Goal: Task Accomplishment & Management: Use online tool/utility

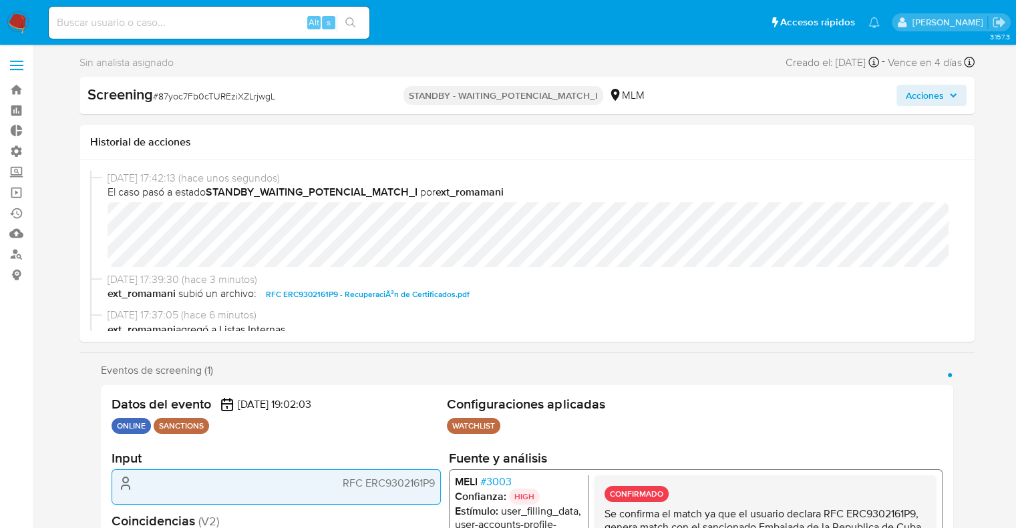
select select "10"
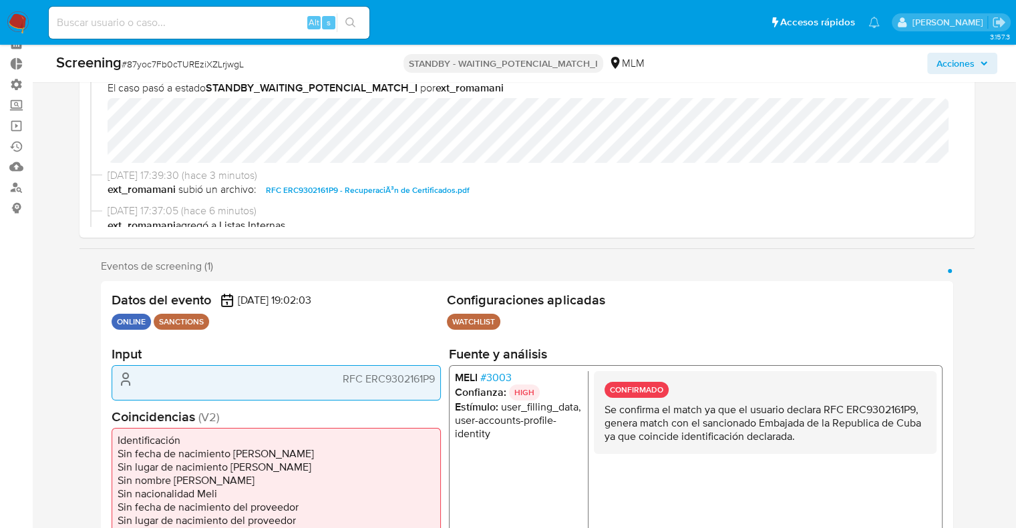
scroll to position [67, 0]
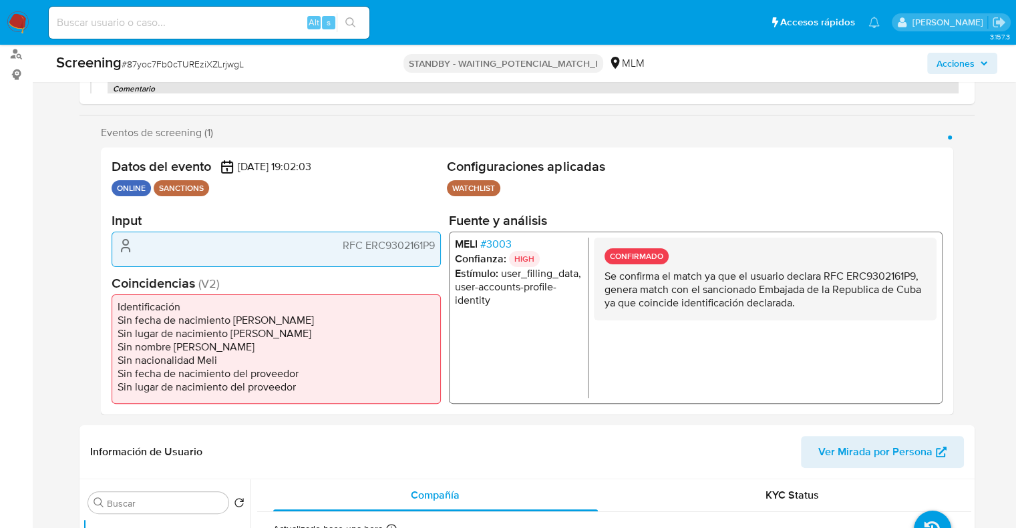
scroll to position [267, 0]
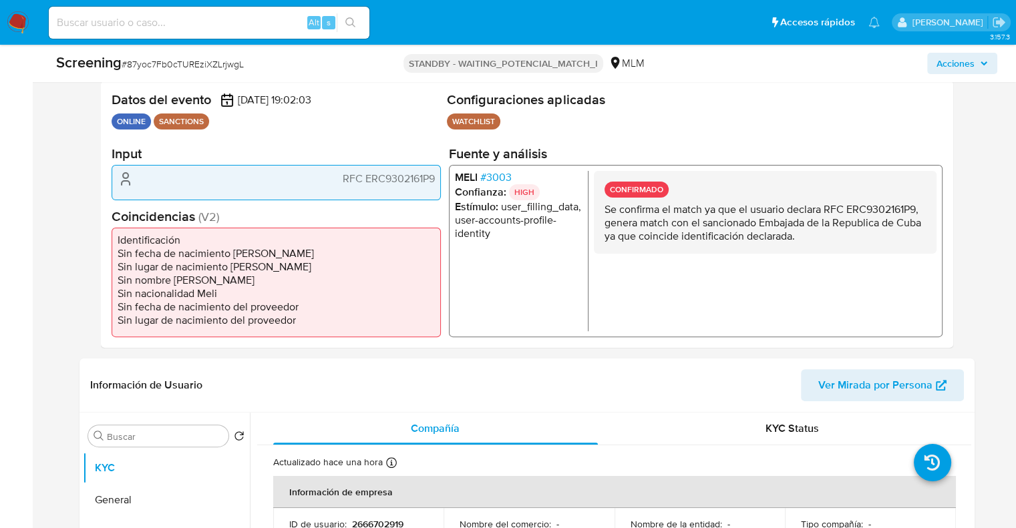
click at [486, 179] on span "# 3003" at bounding box center [495, 177] width 31 height 13
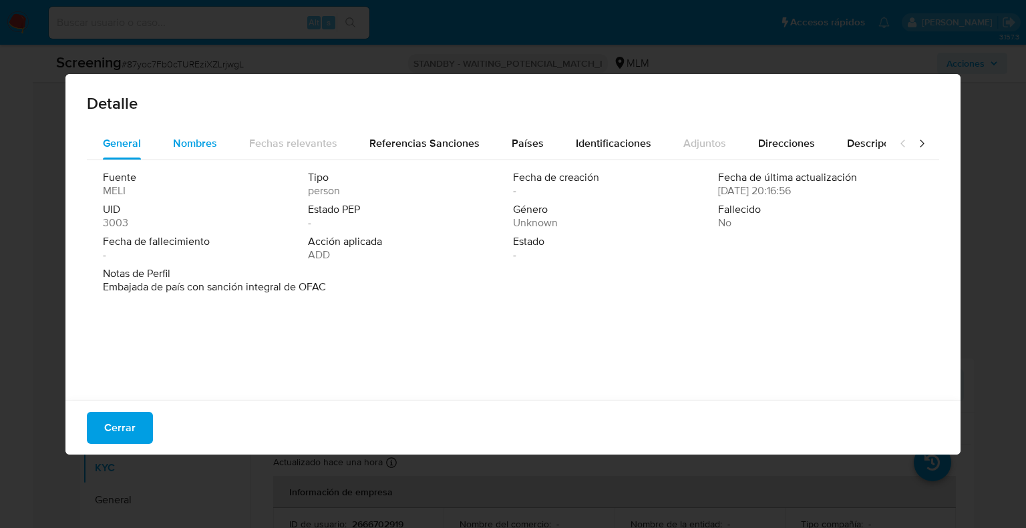
click at [200, 147] on span "Nombres" at bounding box center [195, 143] width 44 height 15
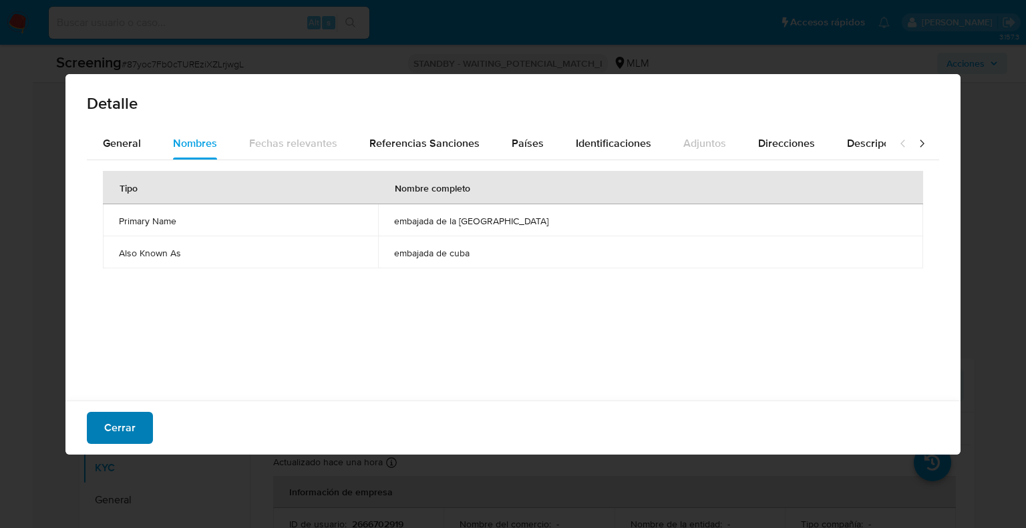
click at [148, 421] on button "Cerrar" at bounding box center [120, 428] width 66 height 32
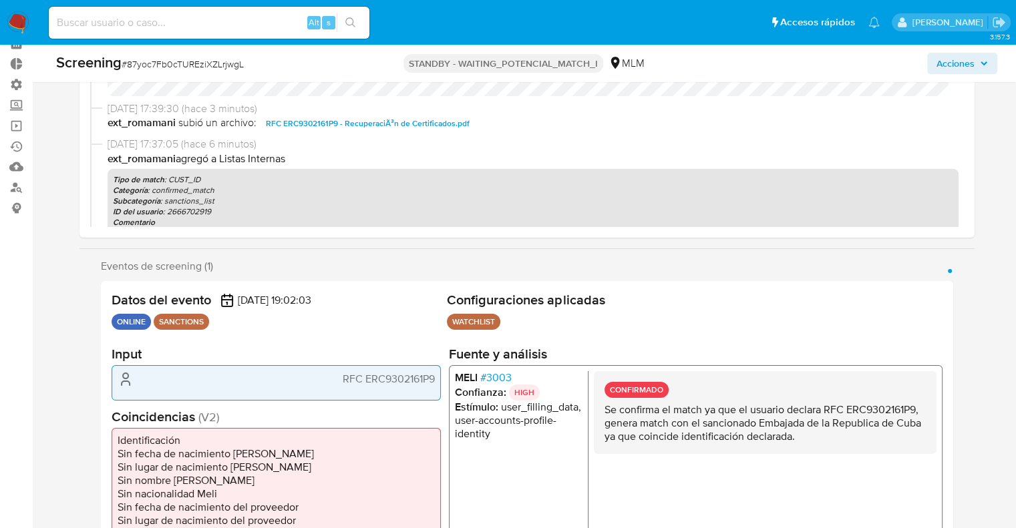
scroll to position [67, 0]
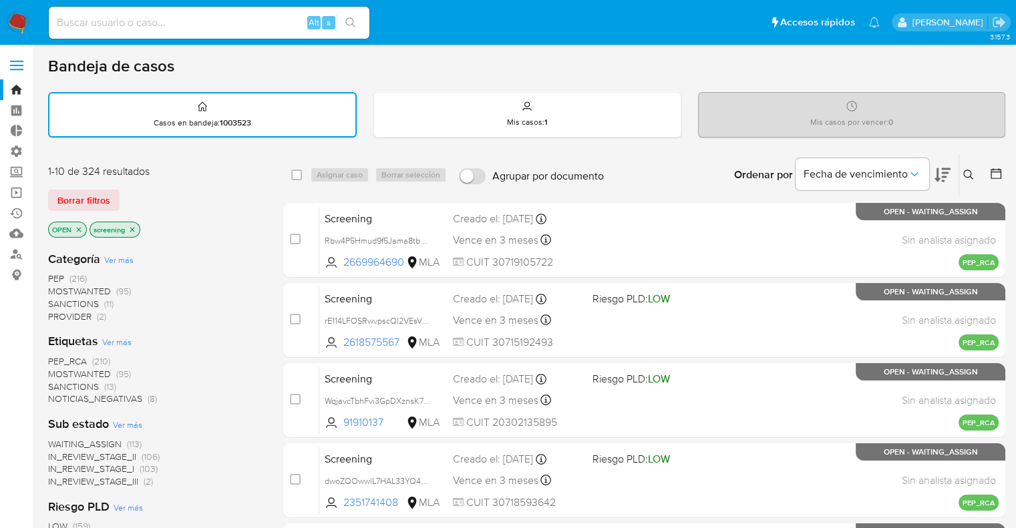
click at [123, 193] on div "Borrar filtros" at bounding box center [155, 200] width 214 height 21
click at [55, 387] on span "SANCTIONS" at bounding box center [73, 386] width 51 height 13
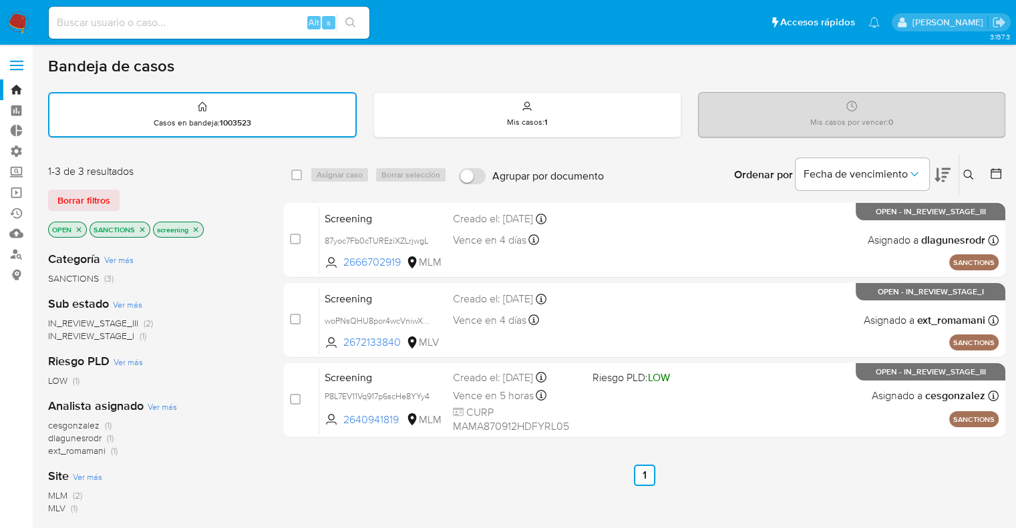
click at [143, 228] on icon "close-filter" at bounding box center [142, 230] width 8 height 8
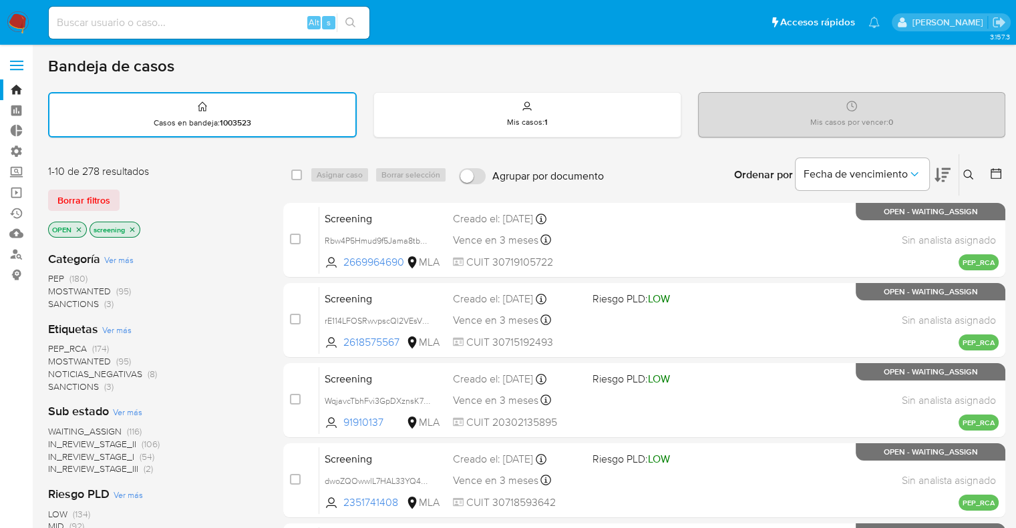
click at [53, 346] on span "PEP_RCA" at bounding box center [67, 348] width 39 height 13
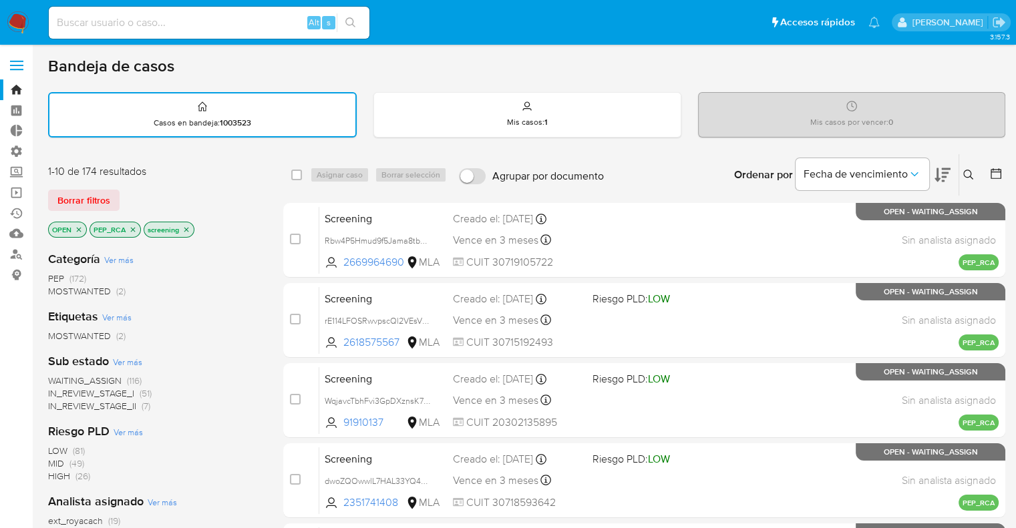
click at [129, 227] on icon "close-filter" at bounding box center [133, 230] width 8 height 8
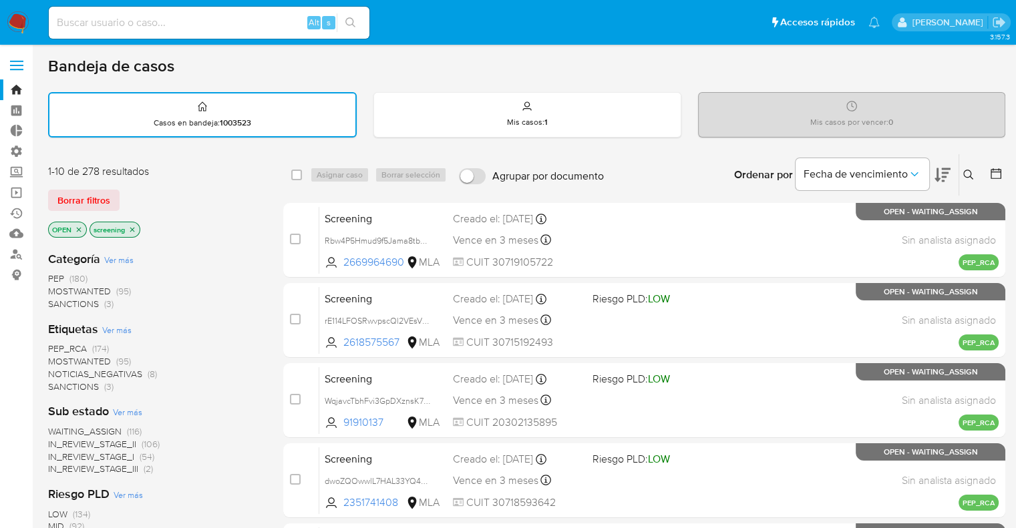
click at [130, 203] on div "Borrar filtros" at bounding box center [155, 200] width 214 height 21
click at [106, 170] on div "1-10 de 278 resultados" at bounding box center [155, 171] width 214 height 15
